Goal: Information Seeking & Learning: Understand process/instructions

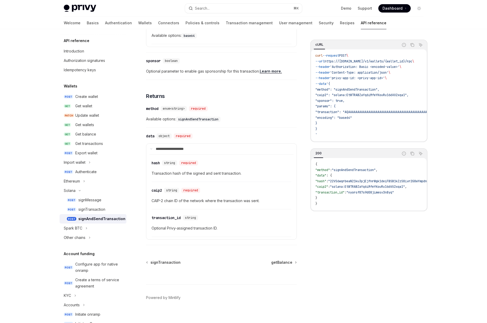
scroll to position [351, 0]
click at [96, 207] on div "signTransaction" at bounding box center [91, 209] width 27 height 6
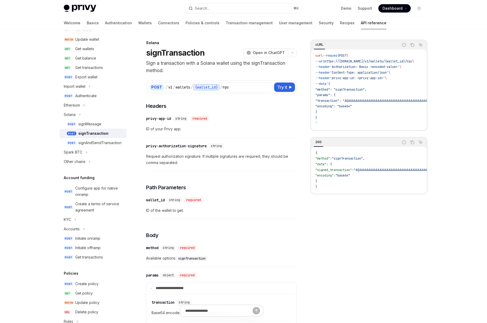
scroll to position [76, 0]
click at [85, 106] on icon "Toggle Ethereum section" at bounding box center [84, 105] width 2 height 6
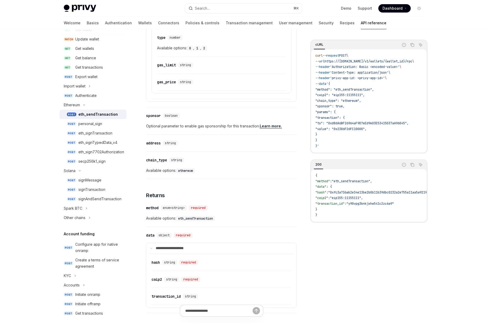
scroll to position [531, 0]
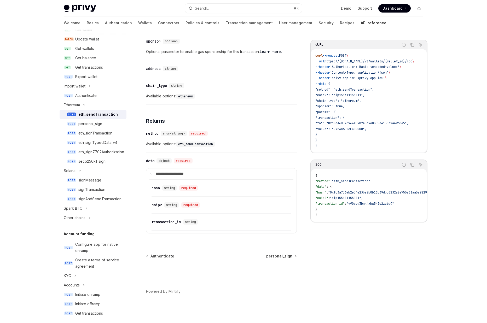
click at [192, 141] on span "Available options: eth_sendTransaction" at bounding box center [221, 144] width 151 height 6
click at [170, 139] on div "​ method enum<string> required Available options: eth_sendTransaction" at bounding box center [221, 140] width 151 height 25
click at [105, 199] on div "signAndSendTransaction" at bounding box center [99, 199] width 43 height 6
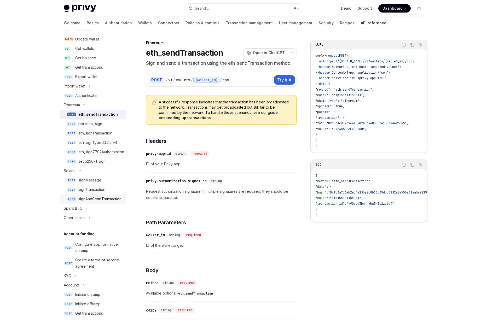
type textarea "*"
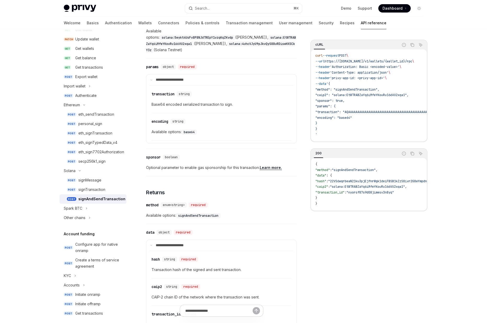
scroll to position [299, 0]
